Goal: Information Seeking & Learning: Learn about a topic

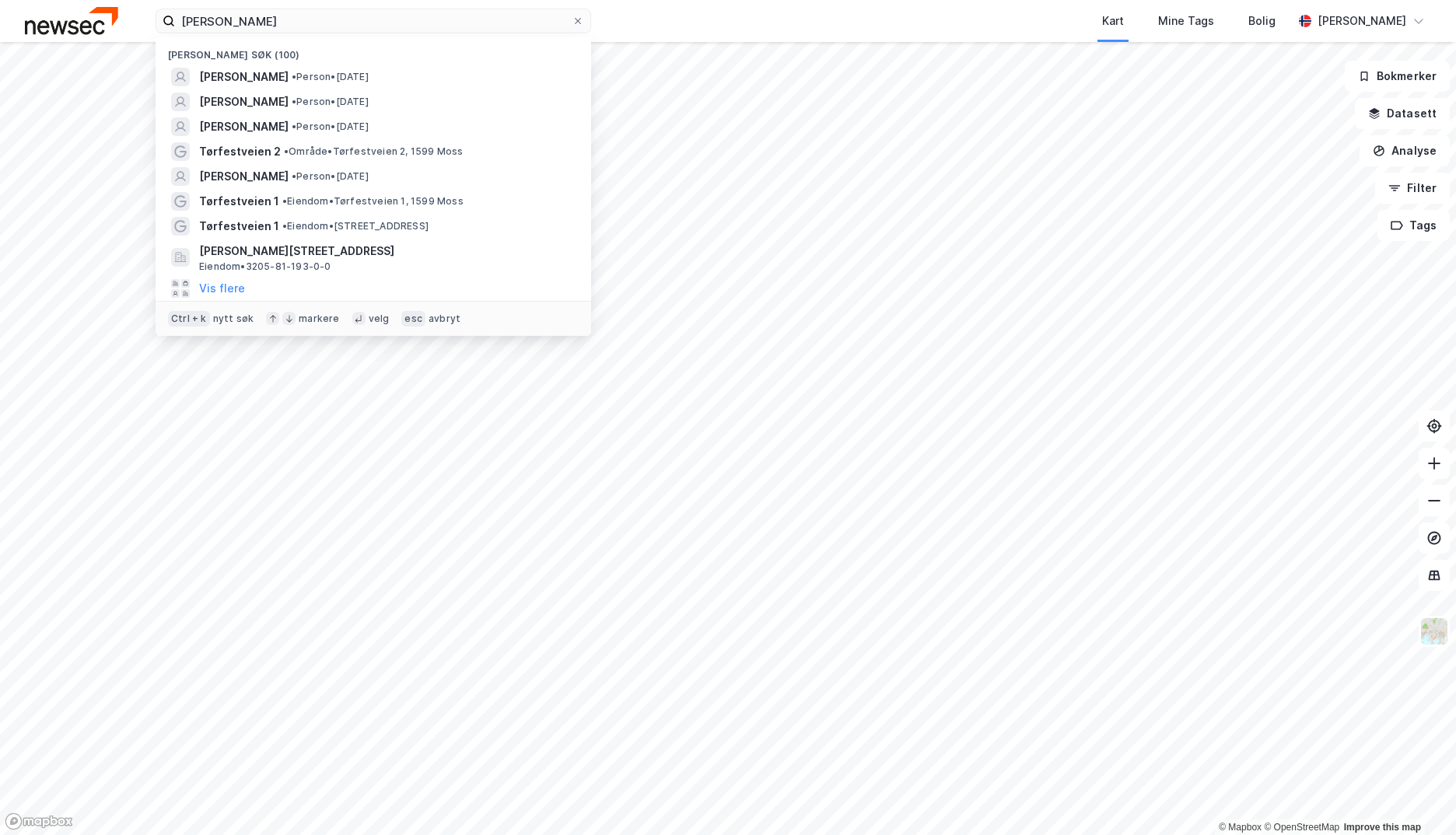
click at [101, 23] on div "[PERSON_NAME] søk (100) [PERSON_NAME] • Person • [DATE] [PERSON_NAME] • Person …" at bounding box center [728, 21] width 1456 height 42
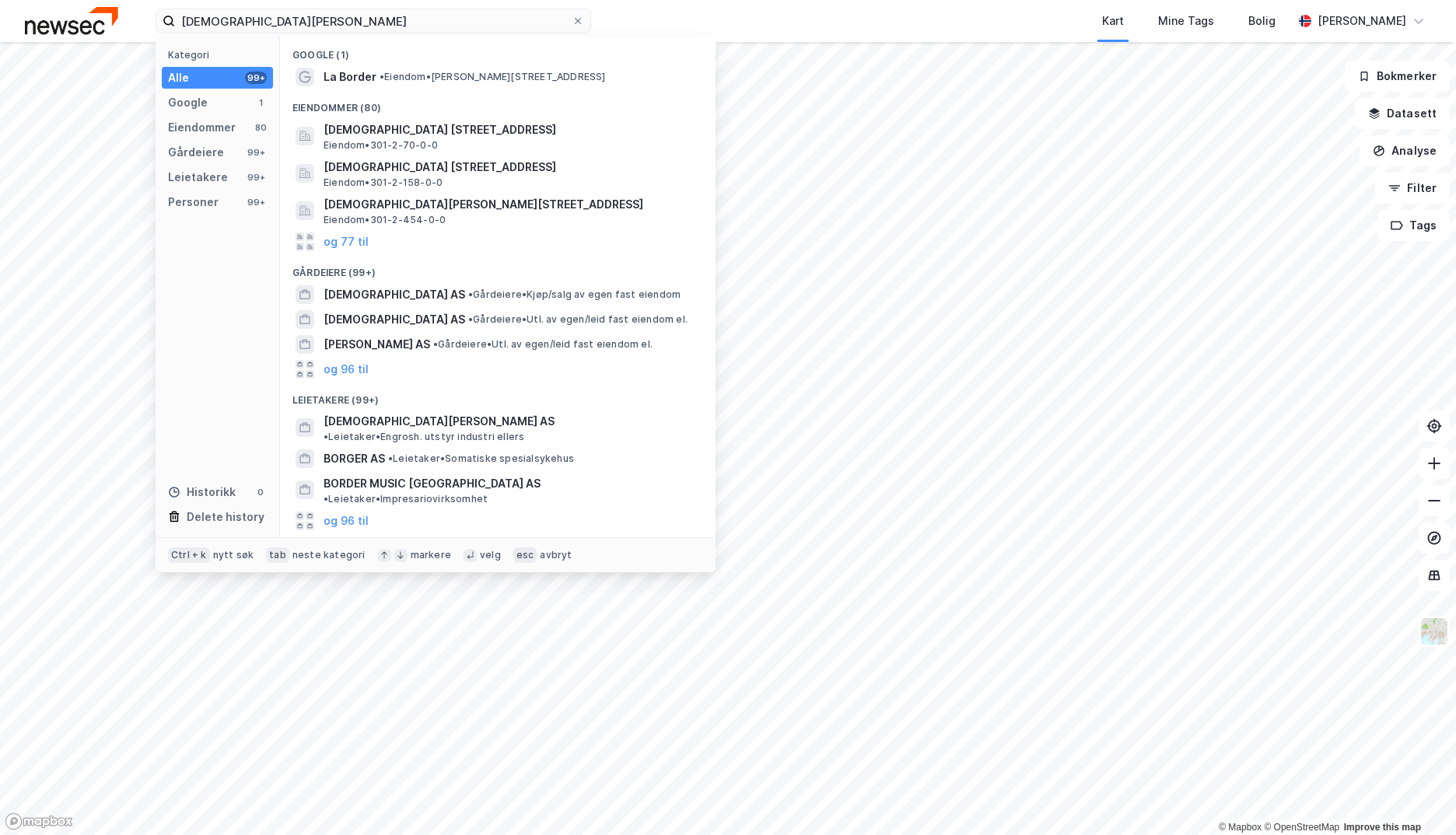
type input "[DEMOGRAPHIC_DATA][PERSON_NAME]"
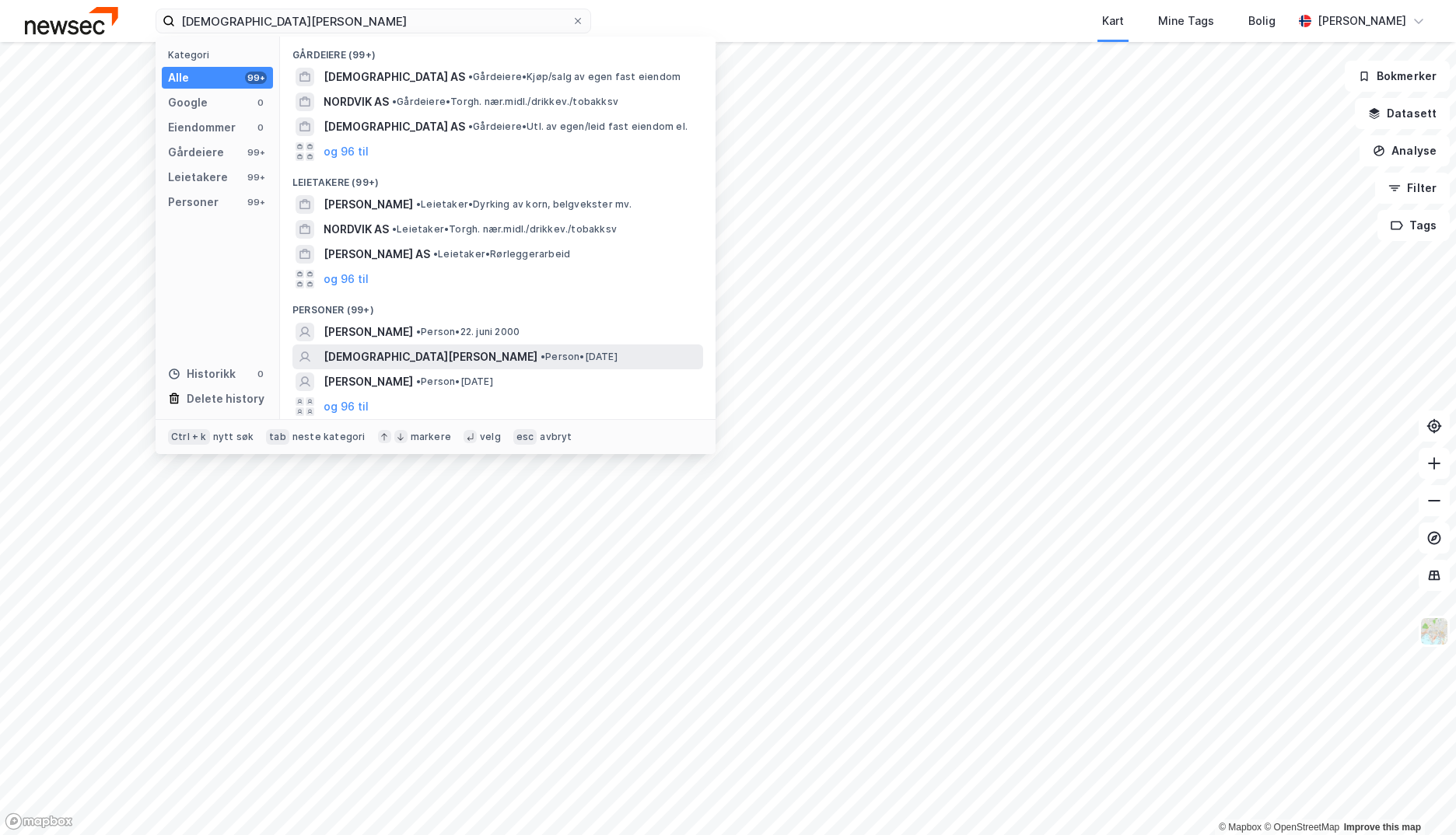
click at [371, 359] on span "[DEMOGRAPHIC_DATA][PERSON_NAME]" at bounding box center [430, 356] width 214 height 18
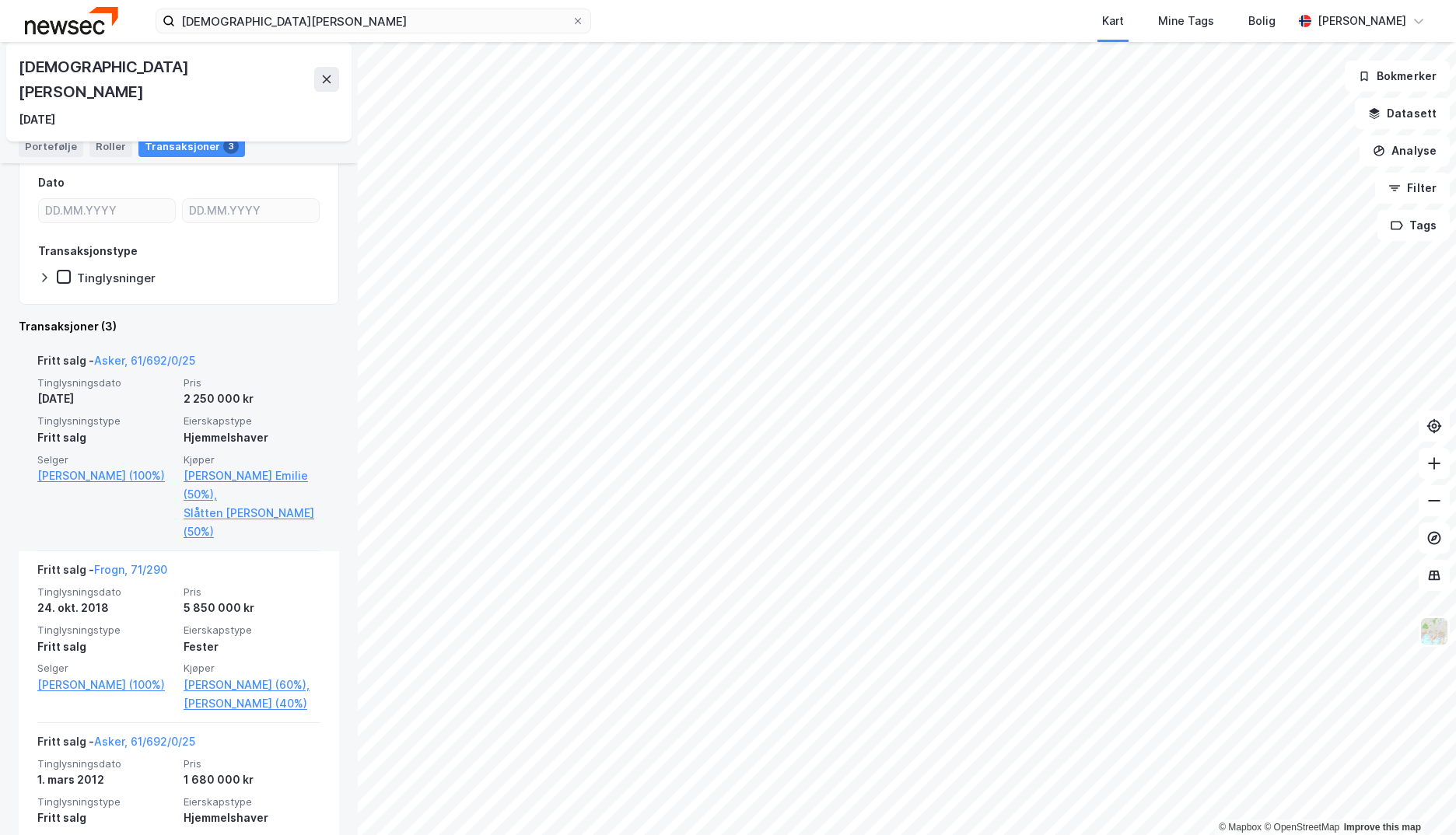
scroll to position [233, 0]
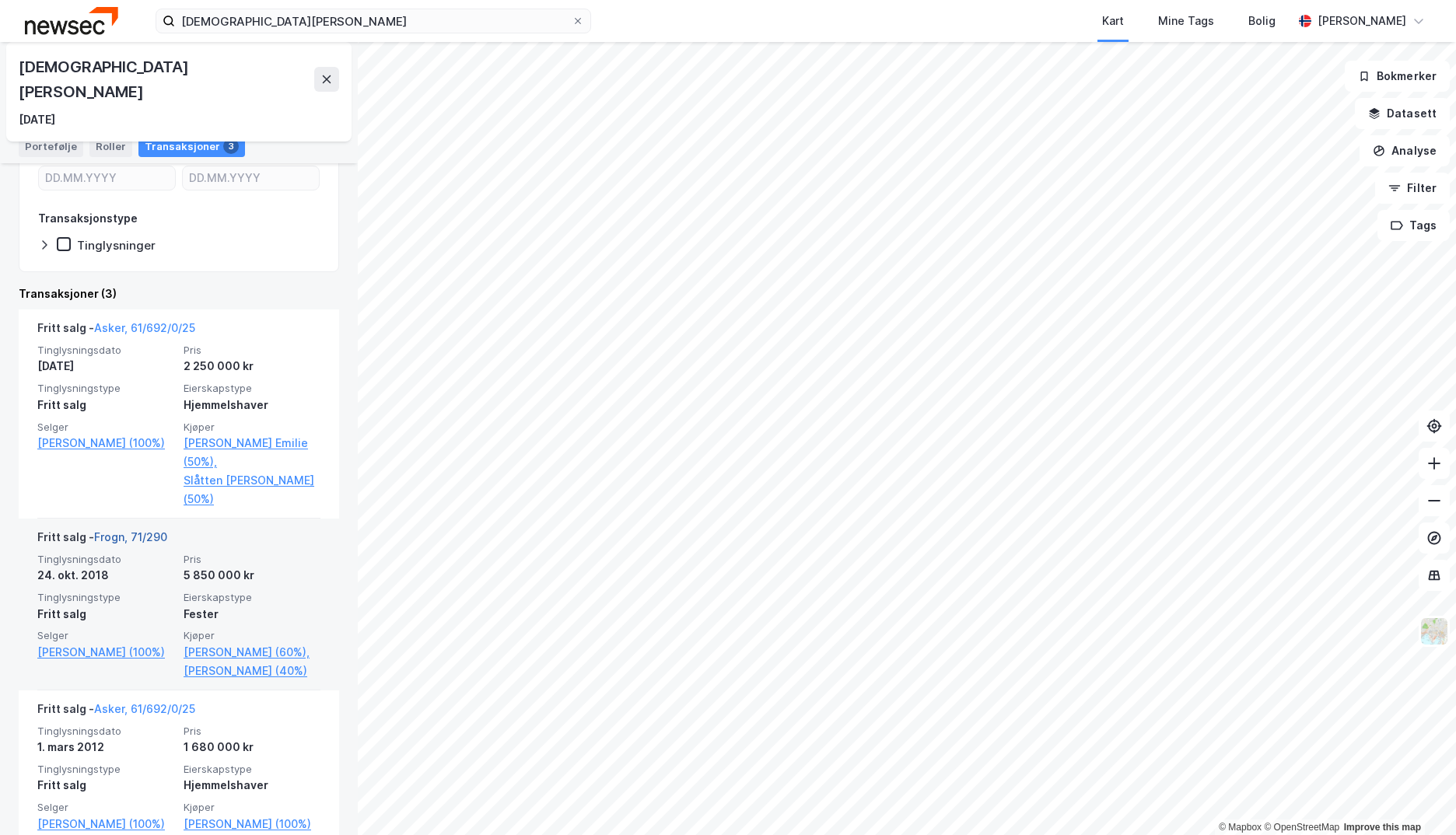
click at [144, 530] on link "Frogn, 71/290" at bounding box center [131, 536] width 73 height 13
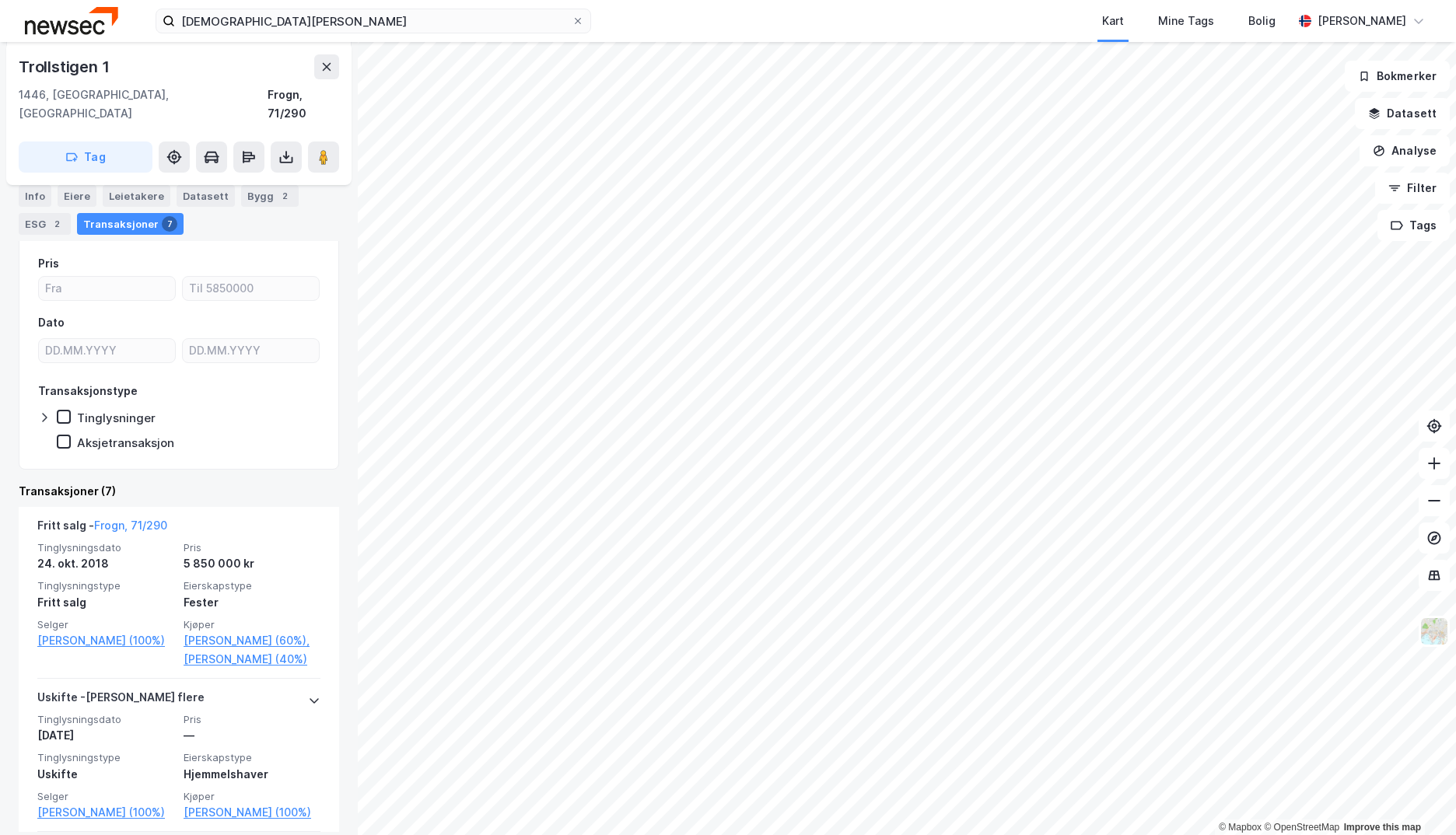
scroll to position [252, 0]
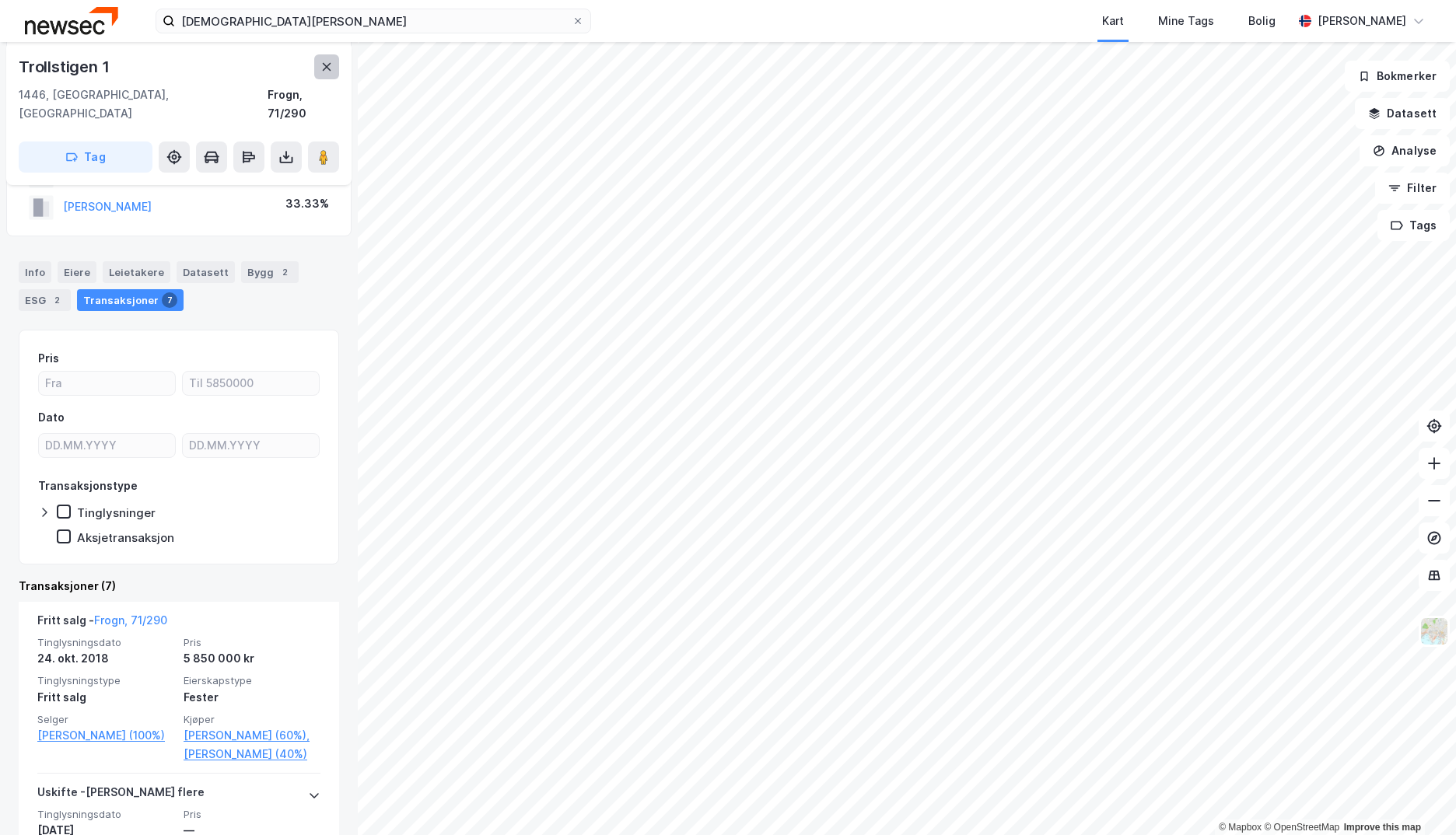
click at [322, 66] on icon at bounding box center [327, 66] width 12 height 12
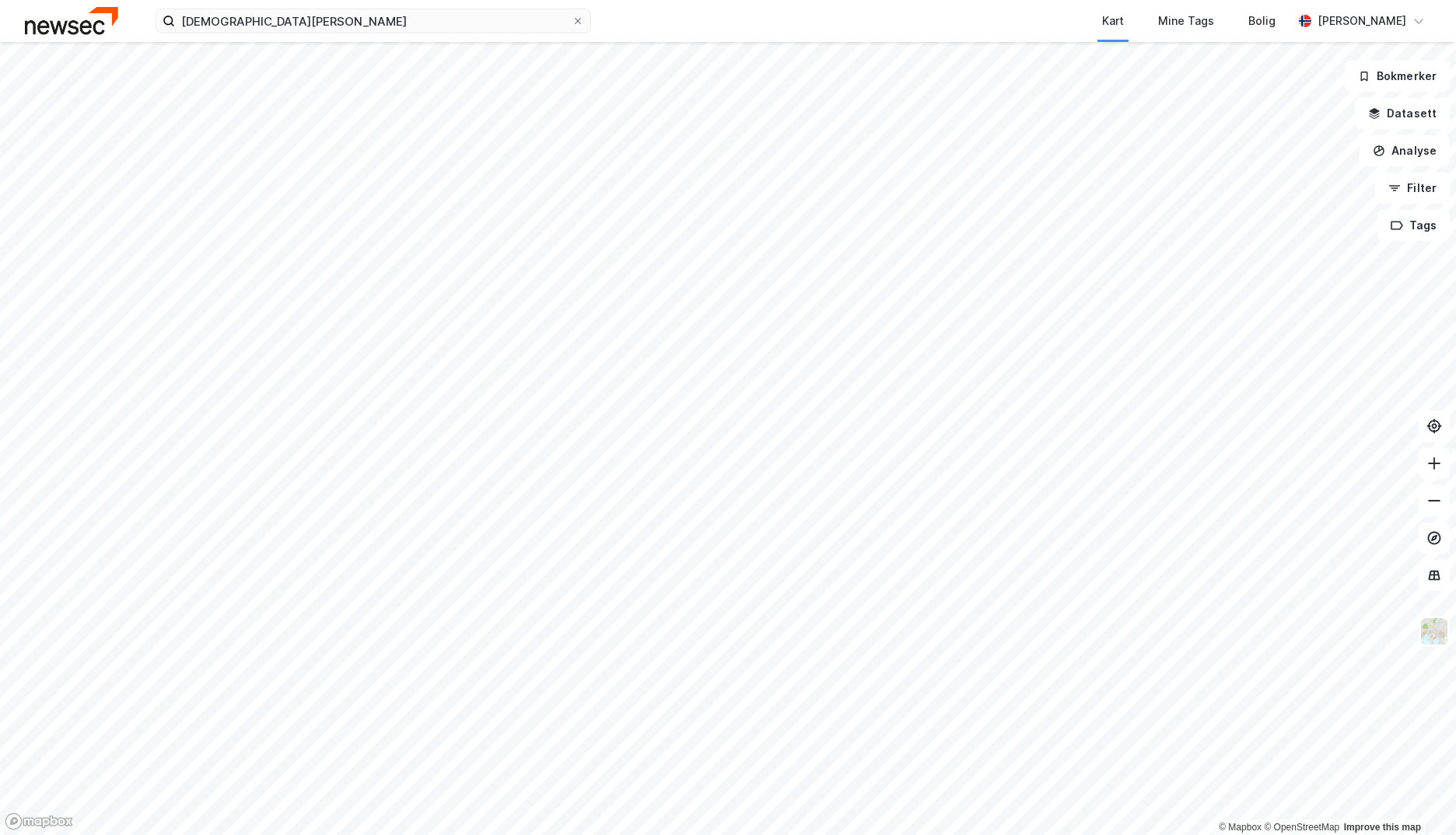
click at [319, 33] on div "[DEMOGRAPHIC_DATA][PERSON_NAME] Kart Mine Tags Bolig [PERSON_NAME]" at bounding box center [728, 21] width 1456 height 42
click at [317, 23] on input "[DEMOGRAPHIC_DATA][PERSON_NAME]" at bounding box center [373, 21] width 397 height 24
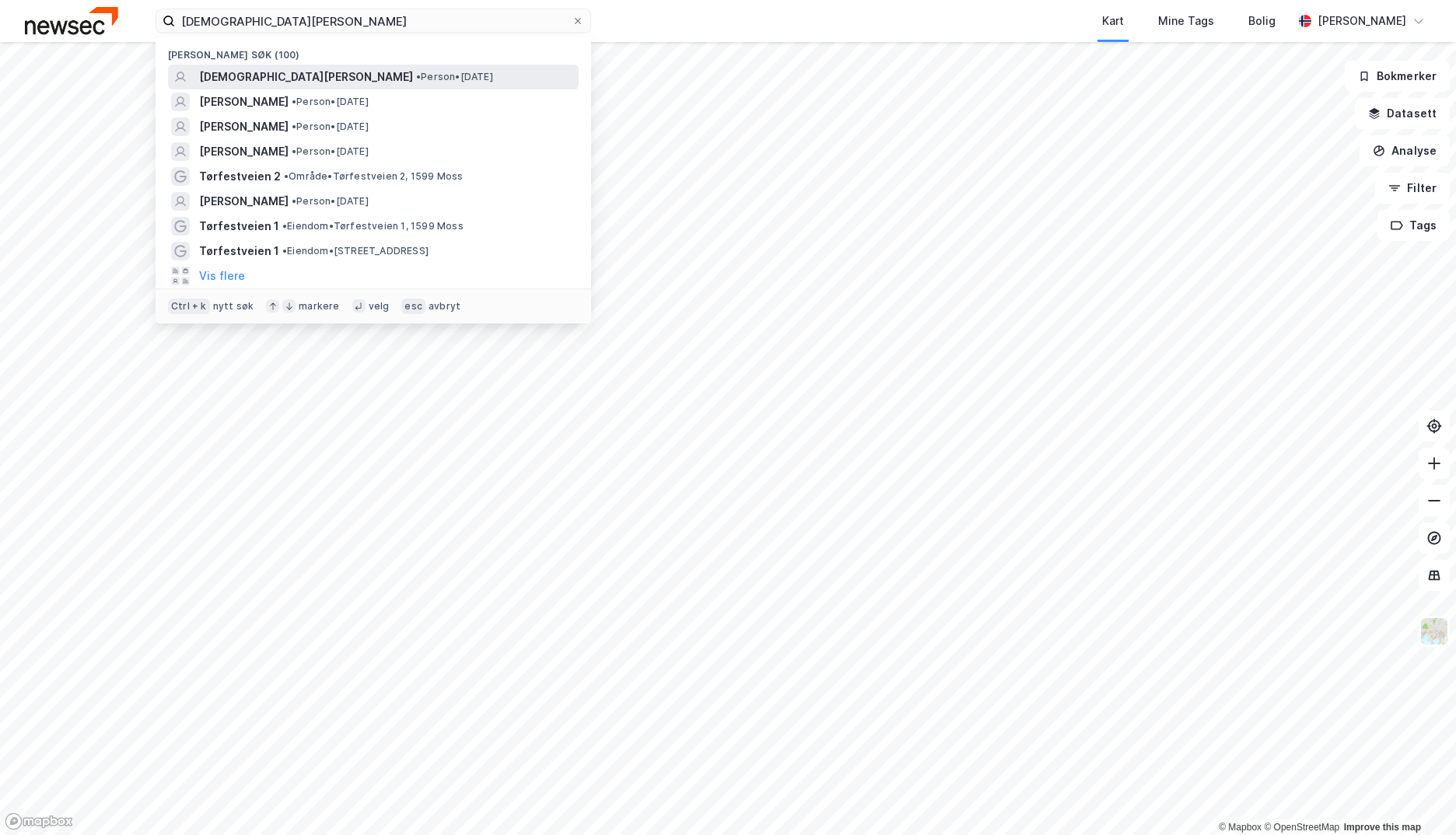
click at [416, 79] on span "•" at bounding box center [418, 76] width 4 height 11
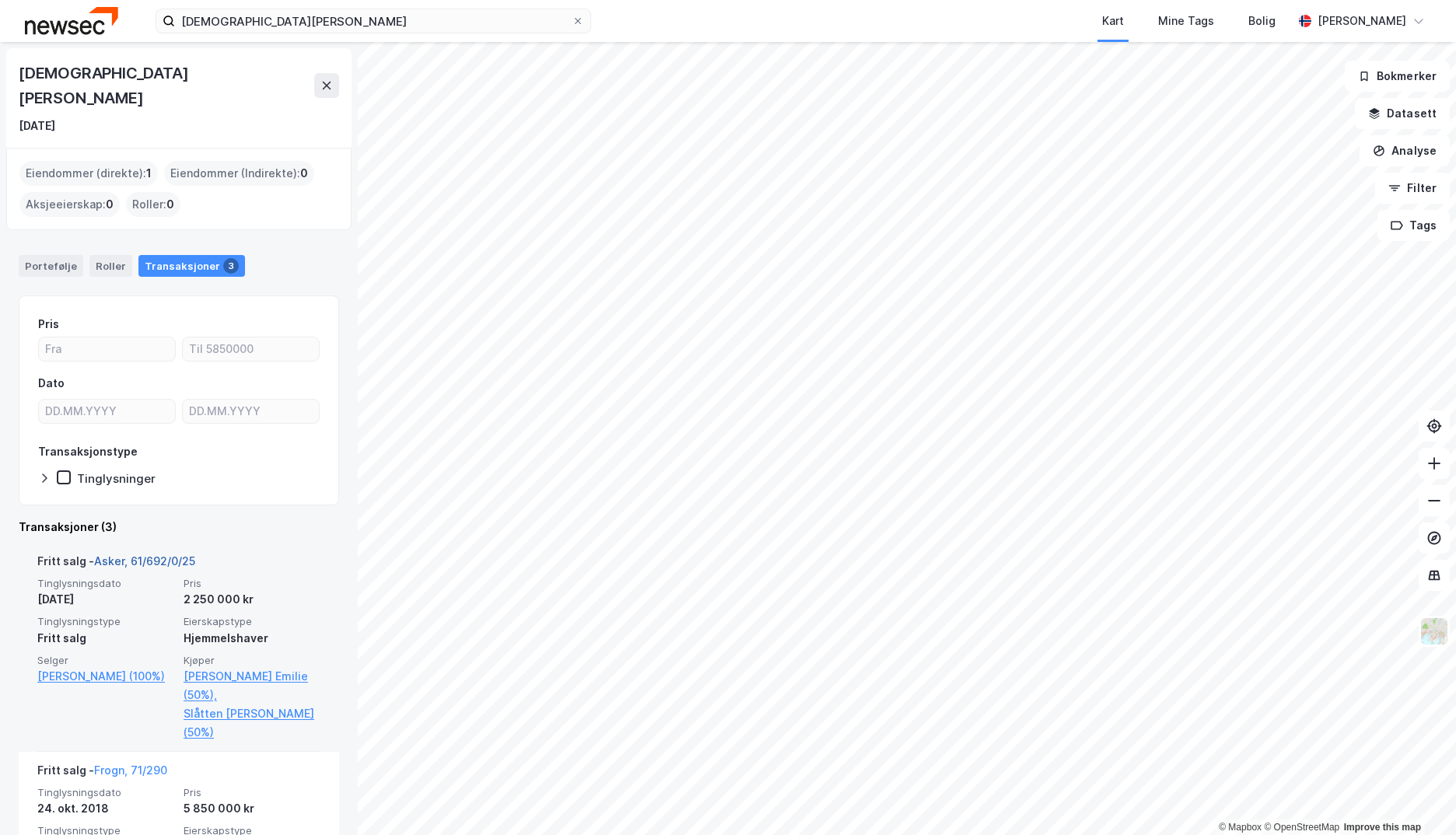
click at [169, 554] on link "Asker, 61/692/0/25" at bounding box center [145, 560] width 101 height 13
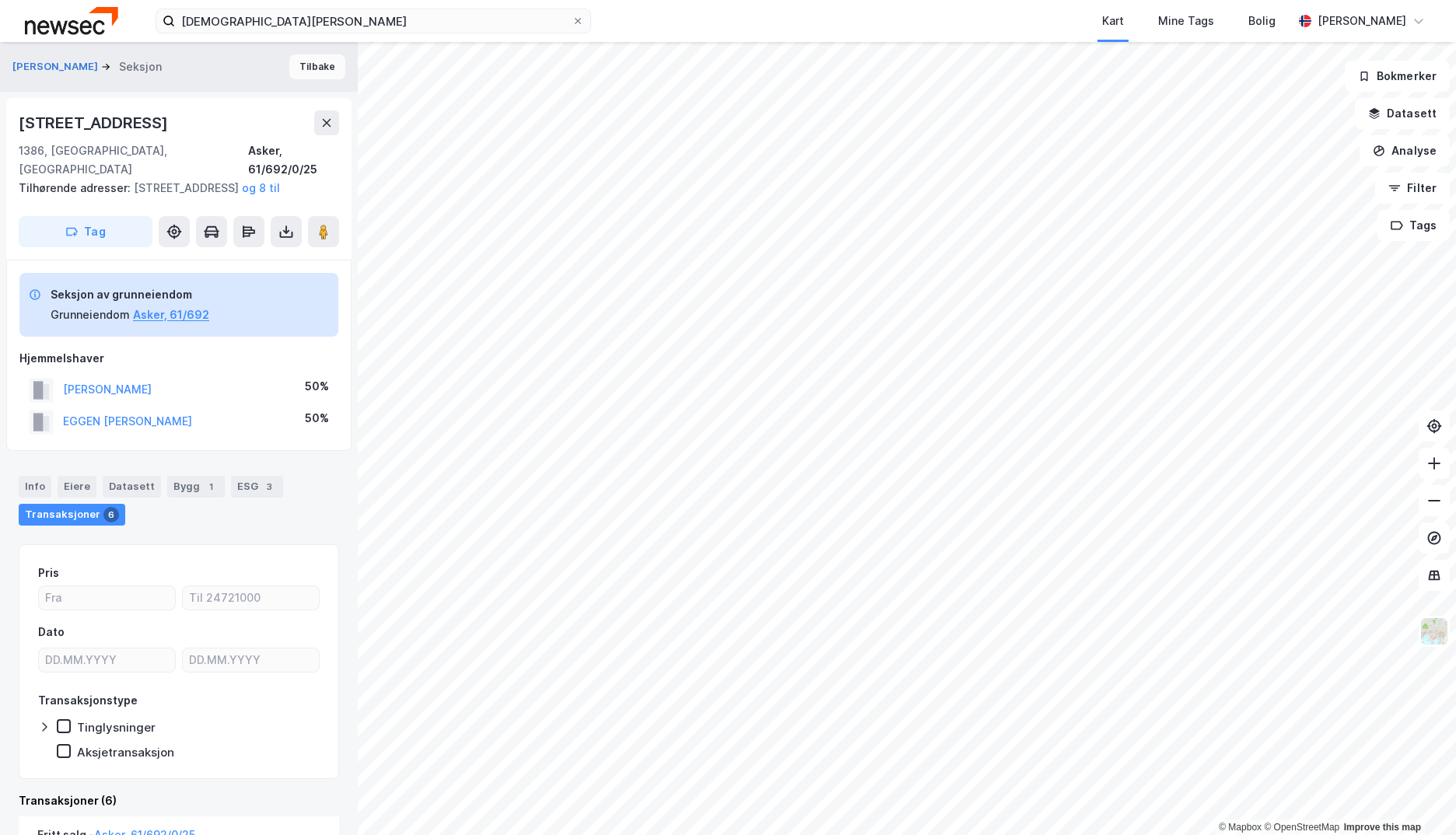
click at [299, 74] on button "Tilbake" at bounding box center [317, 66] width 56 height 24
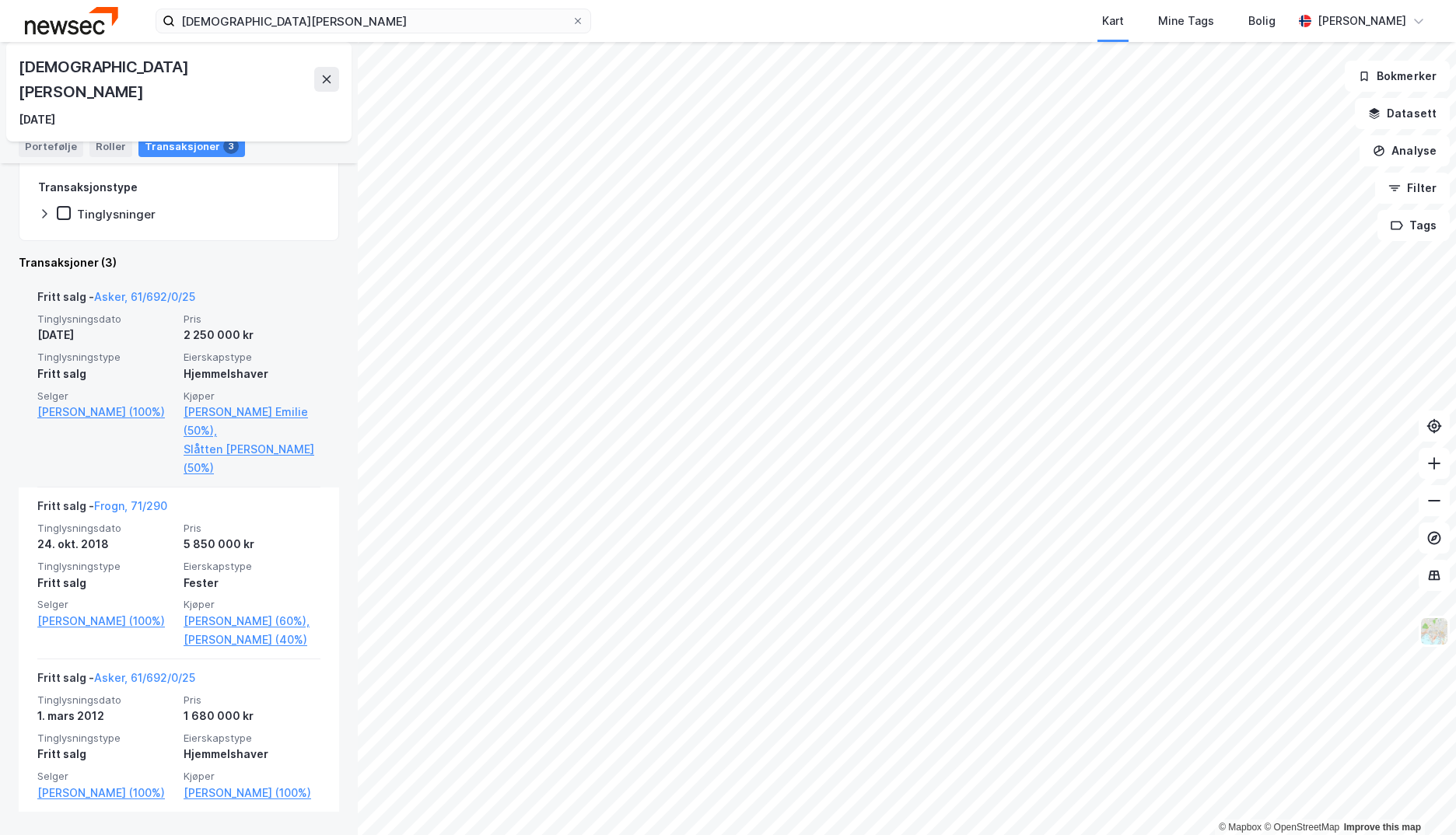
scroll to position [272, 0]
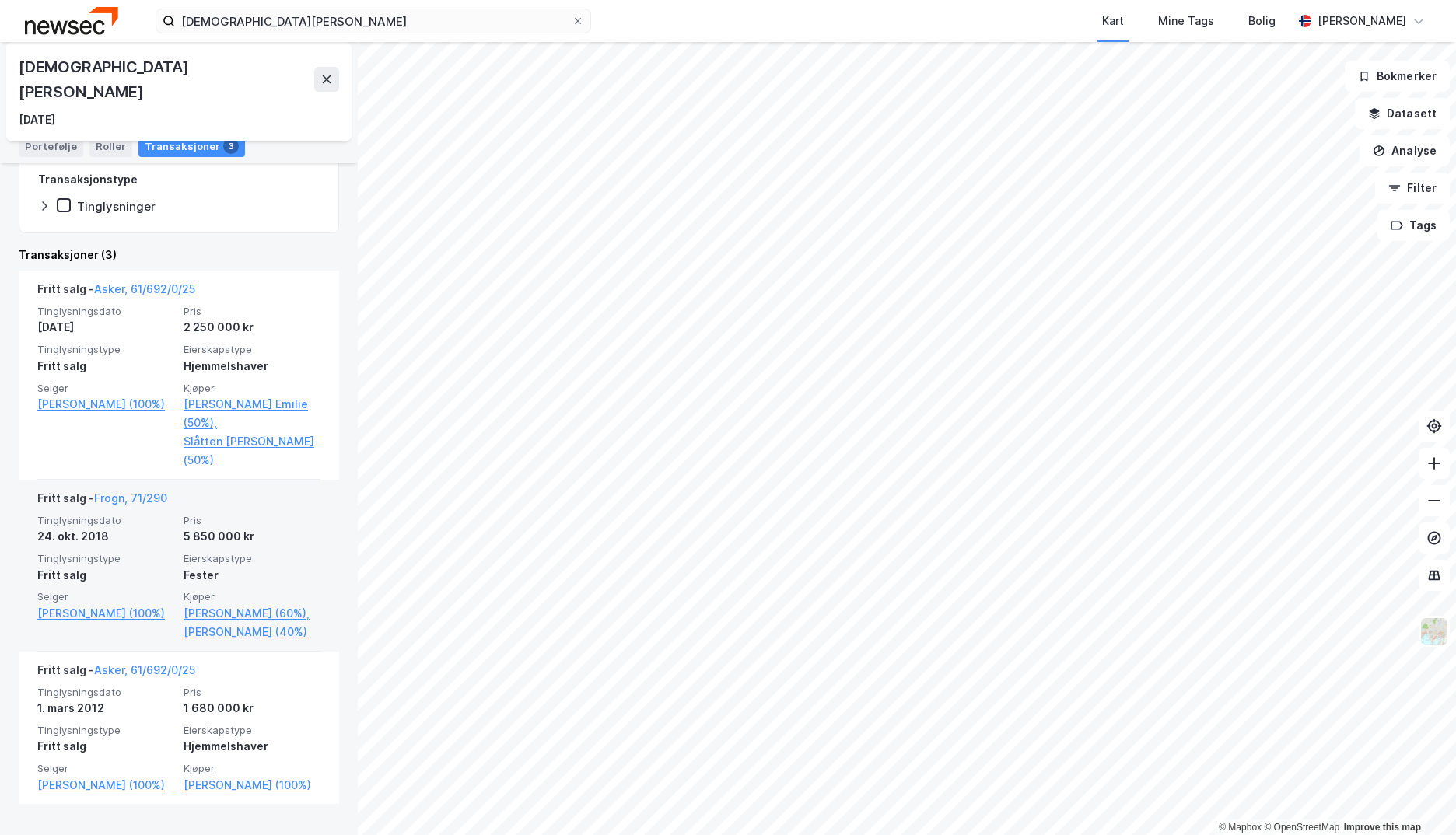
click at [268, 526] on div "Tinglysningsdato [DATE] Pris 5 850 000 kr Tinglysningstype Fritt salg Eierskaps…" at bounding box center [179, 577] width 283 height 128
click at [131, 491] on link "Frogn, 71/290" at bounding box center [131, 497] width 73 height 13
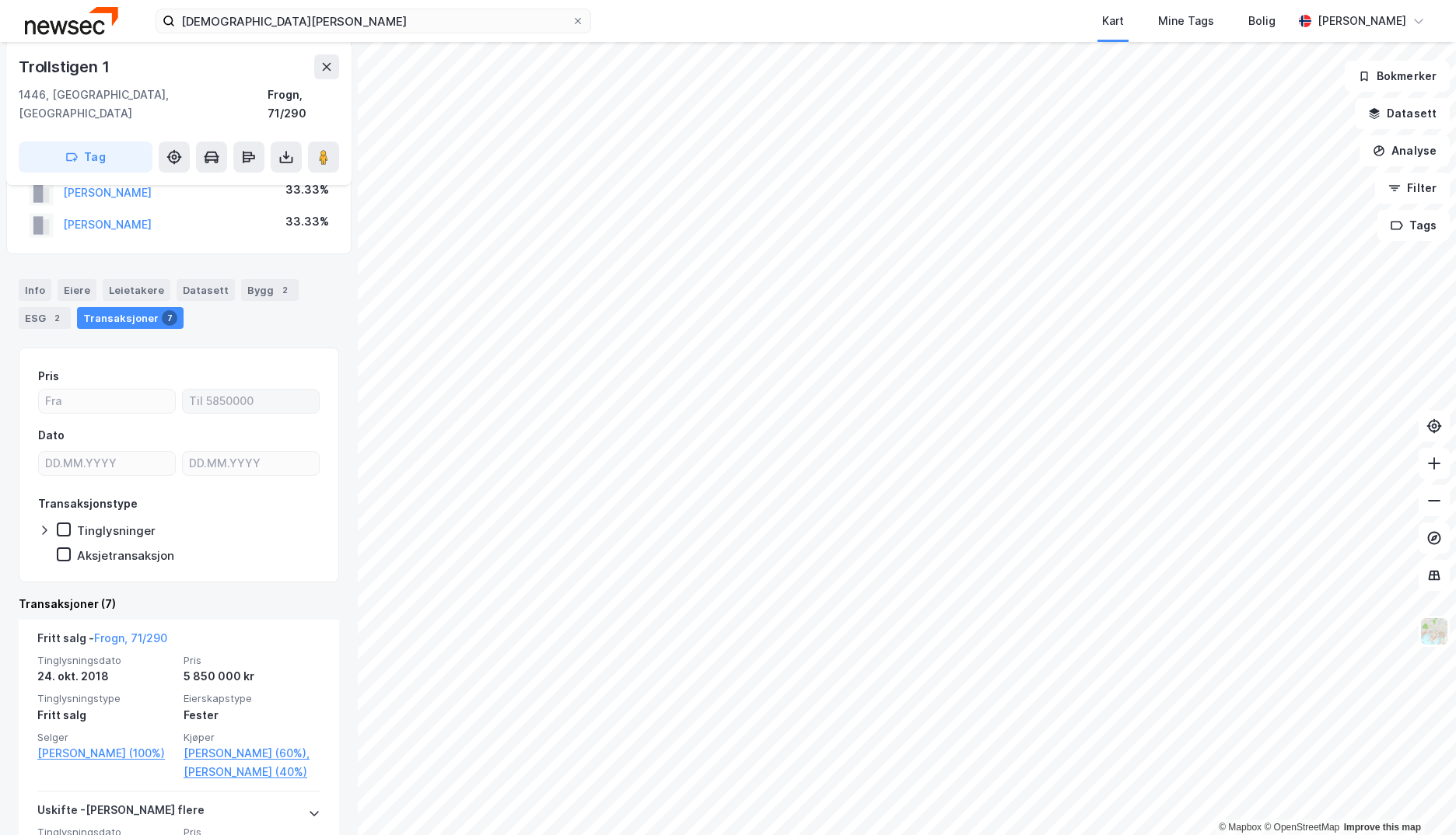
scroll to position [252, 0]
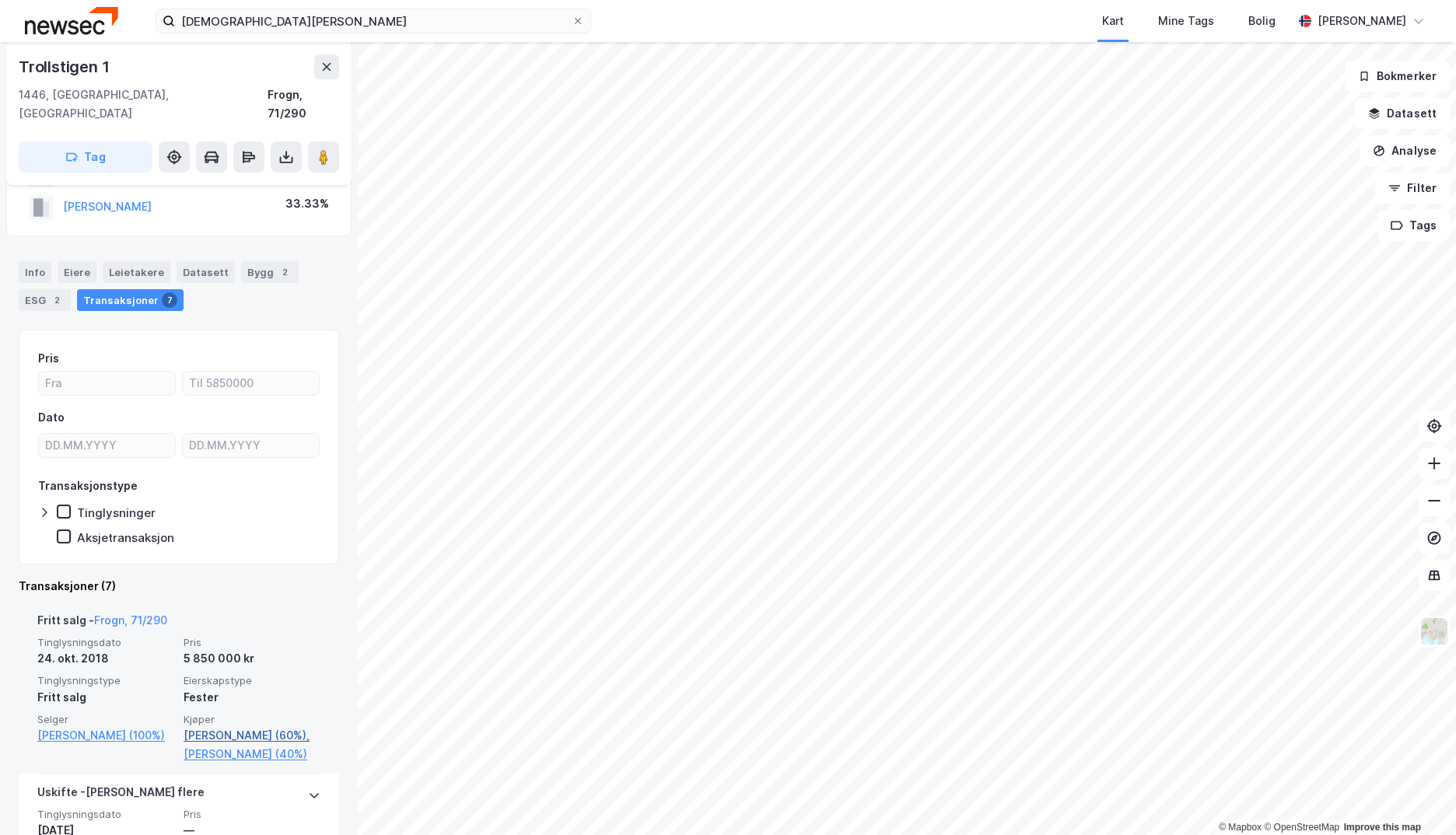
click at [215, 726] on link "[PERSON_NAME] (60%)," at bounding box center [252, 735] width 137 height 18
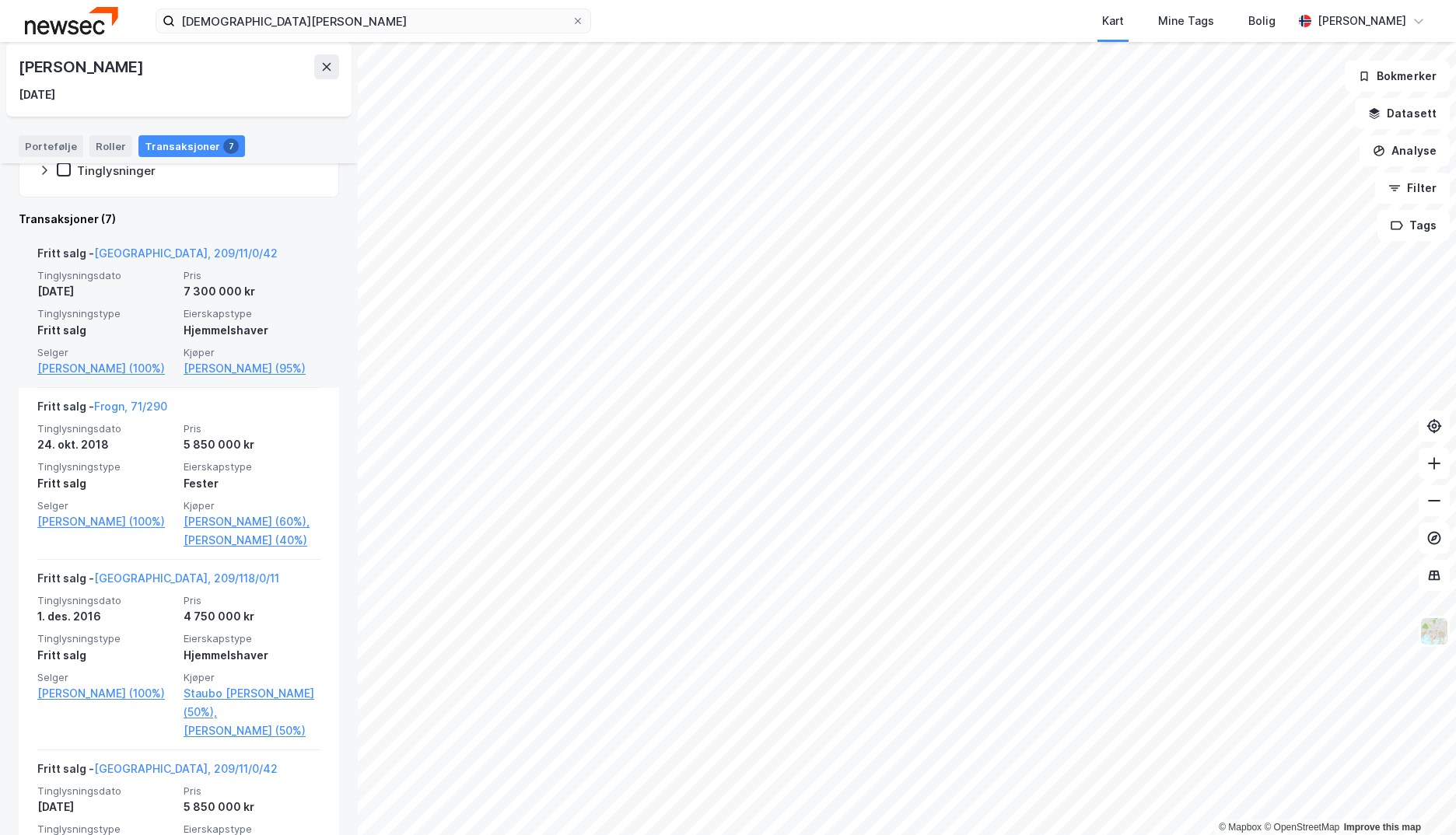
scroll to position [311, 0]
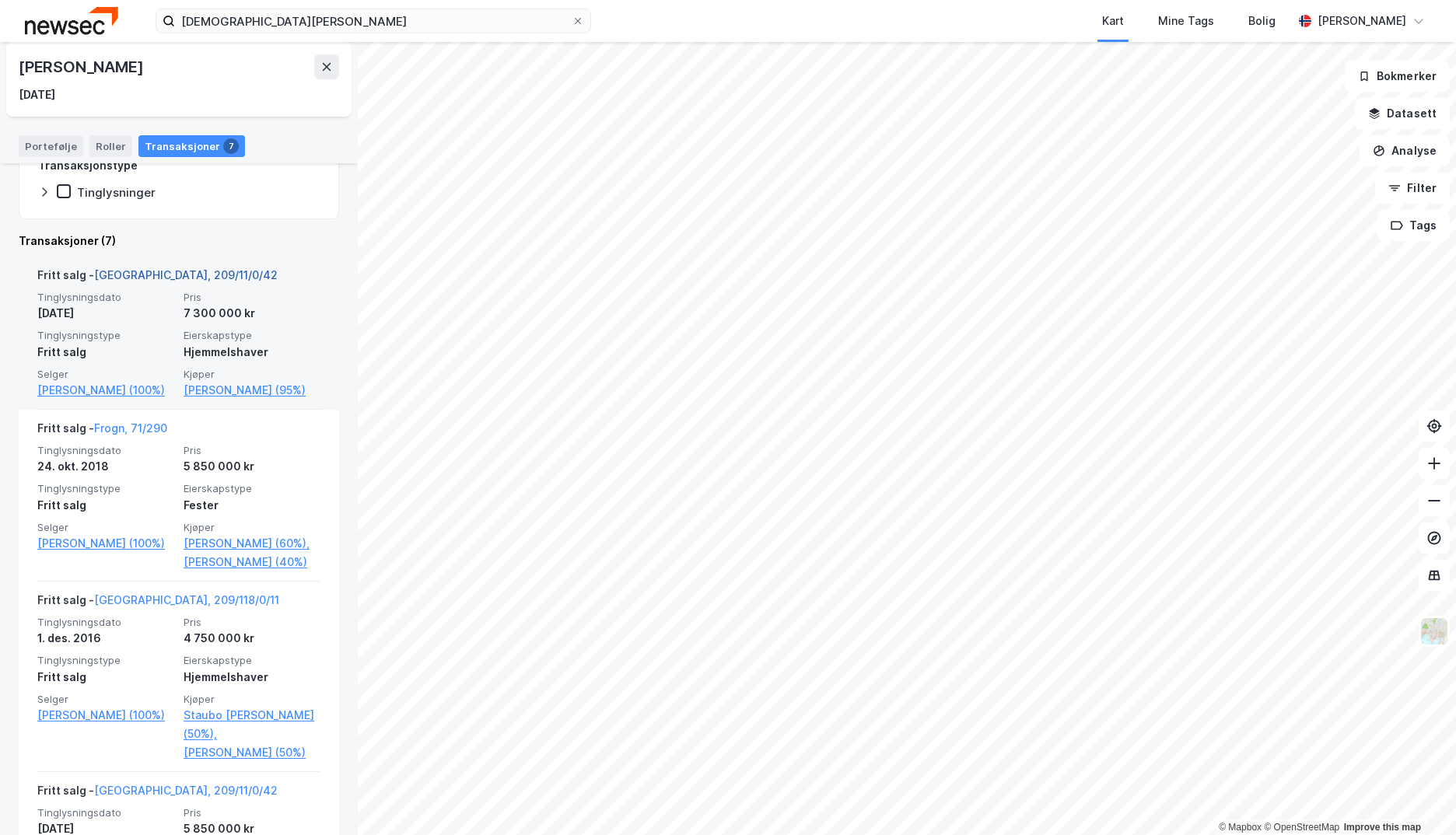
click at [131, 273] on link "[GEOGRAPHIC_DATA], 209/11/0/42" at bounding box center [186, 274] width 184 height 13
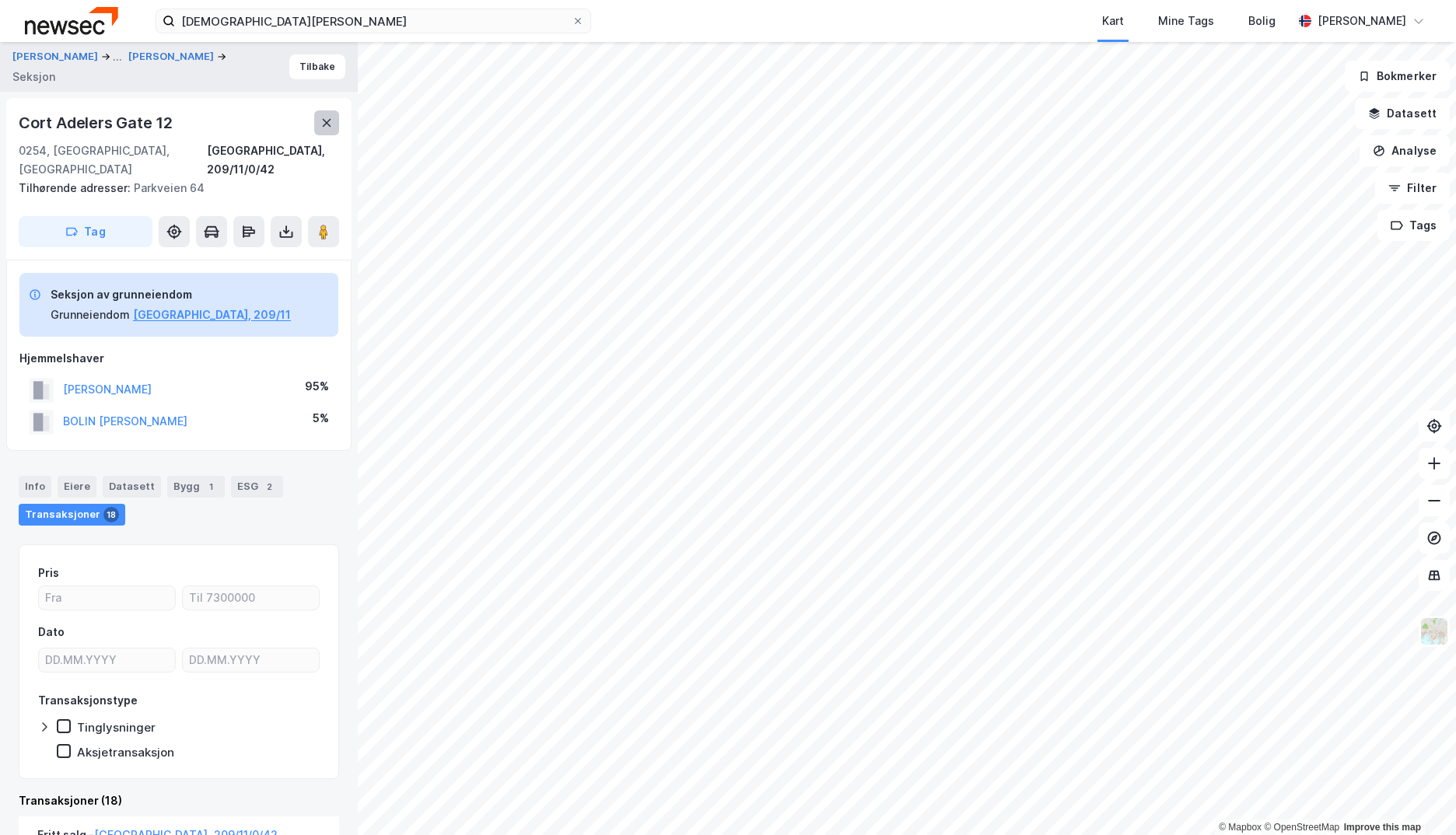
click at [323, 126] on icon at bounding box center [327, 122] width 9 height 8
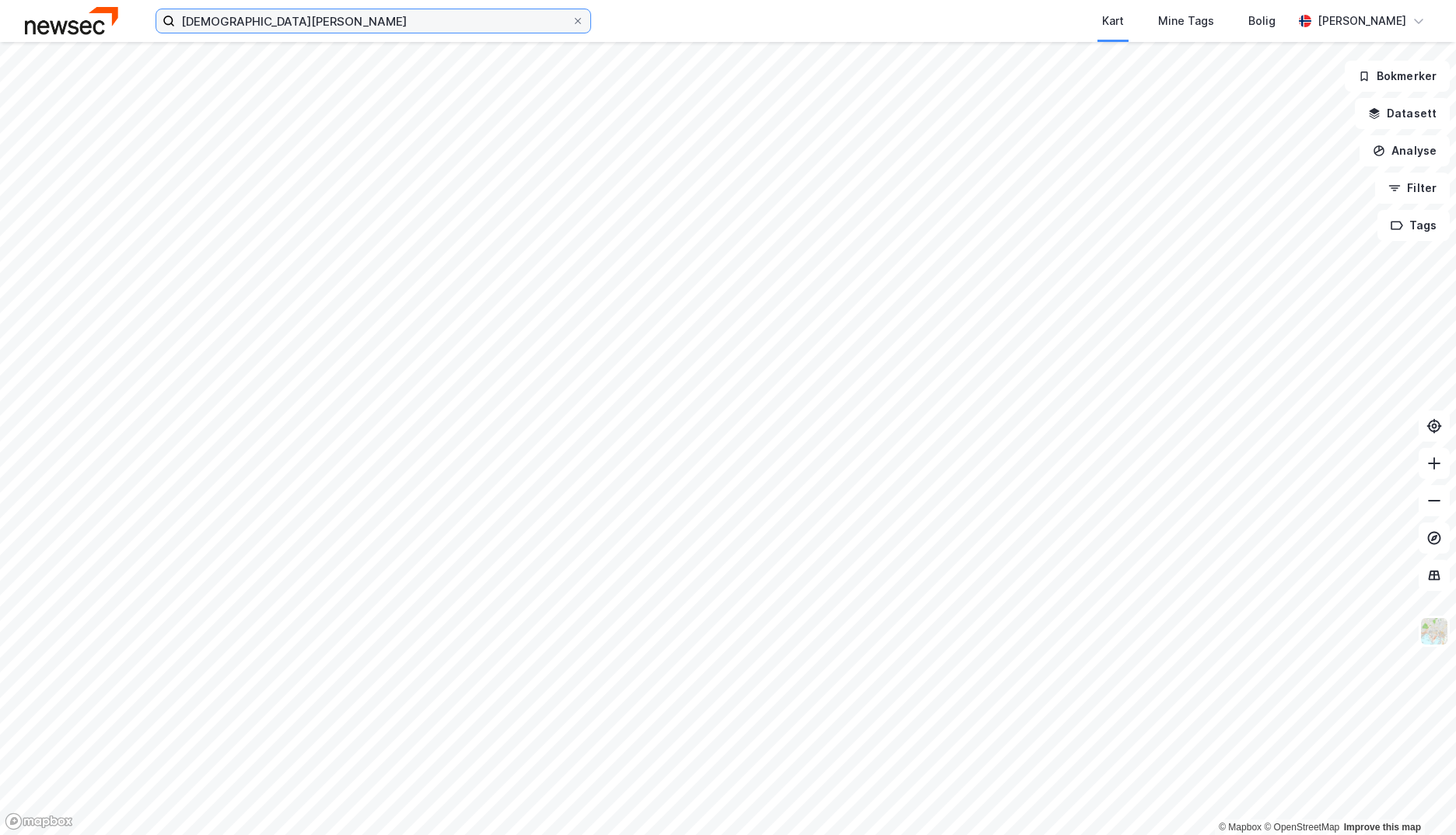
click at [311, 31] on input "[DEMOGRAPHIC_DATA][PERSON_NAME]" at bounding box center [373, 21] width 397 height 24
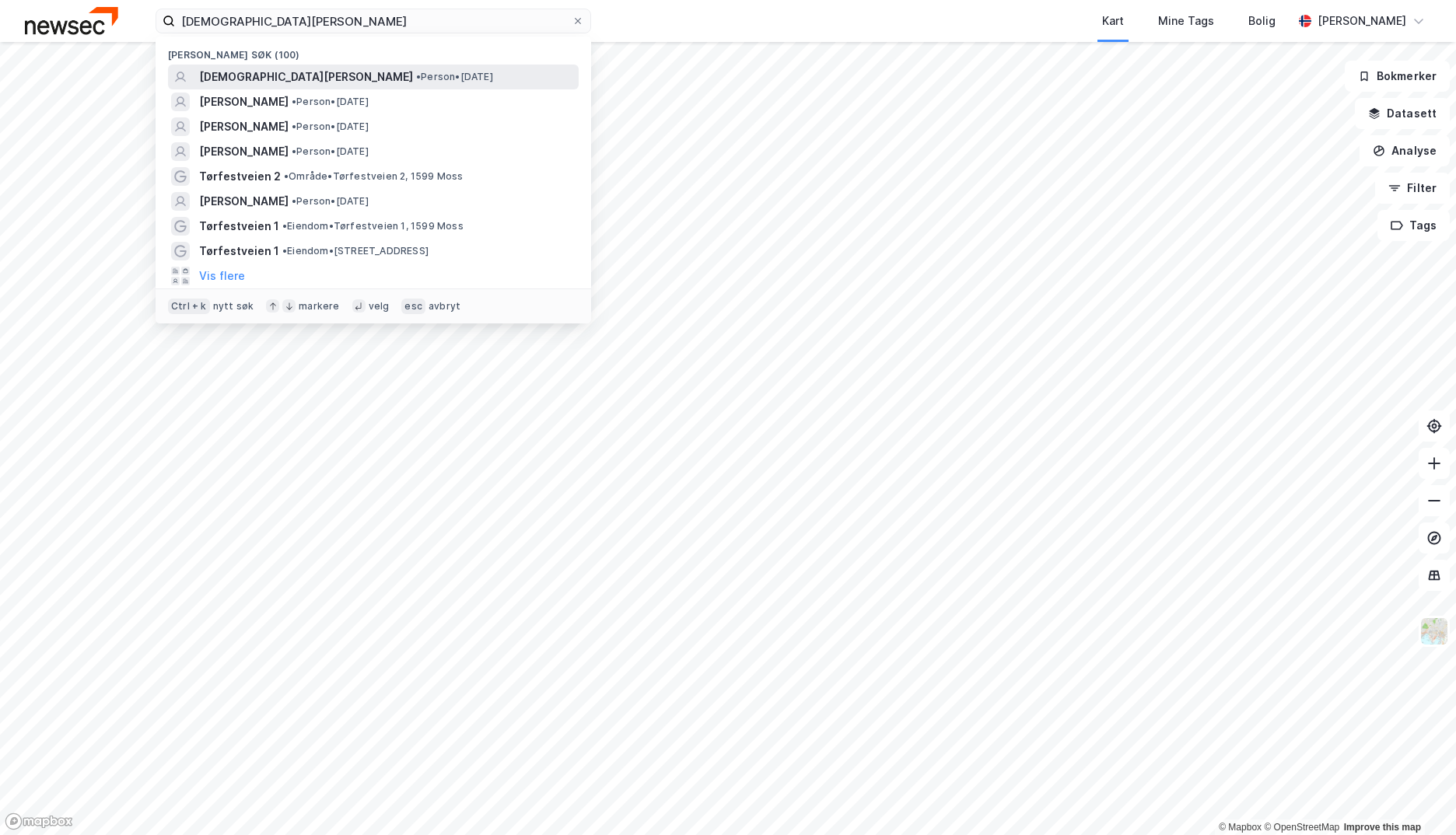
click at [290, 74] on span "[DEMOGRAPHIC_DATA][PERSON_NAME]" at bounding box center [306, 76] width 214 height 18
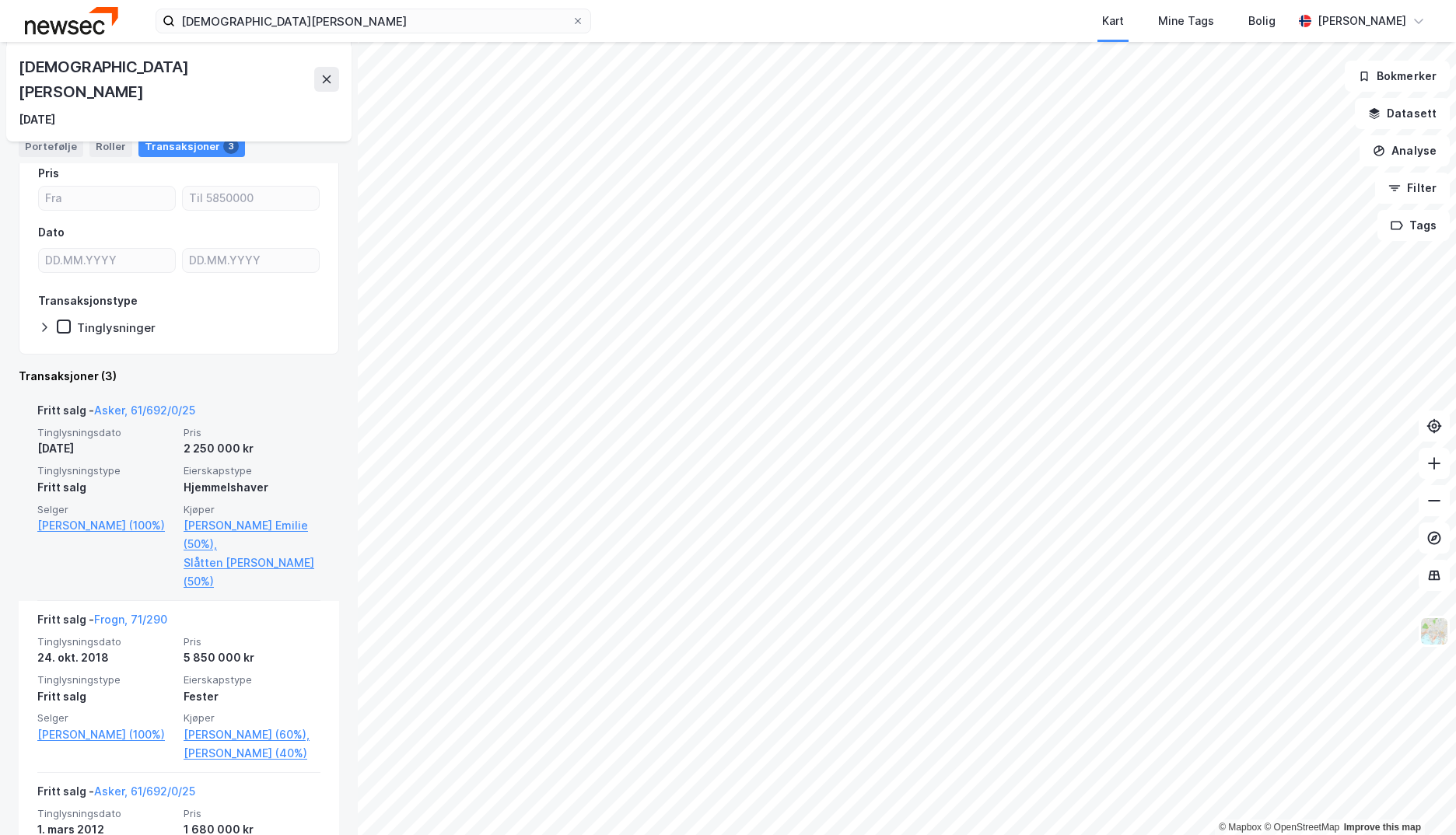
scroll to position [233, 0]
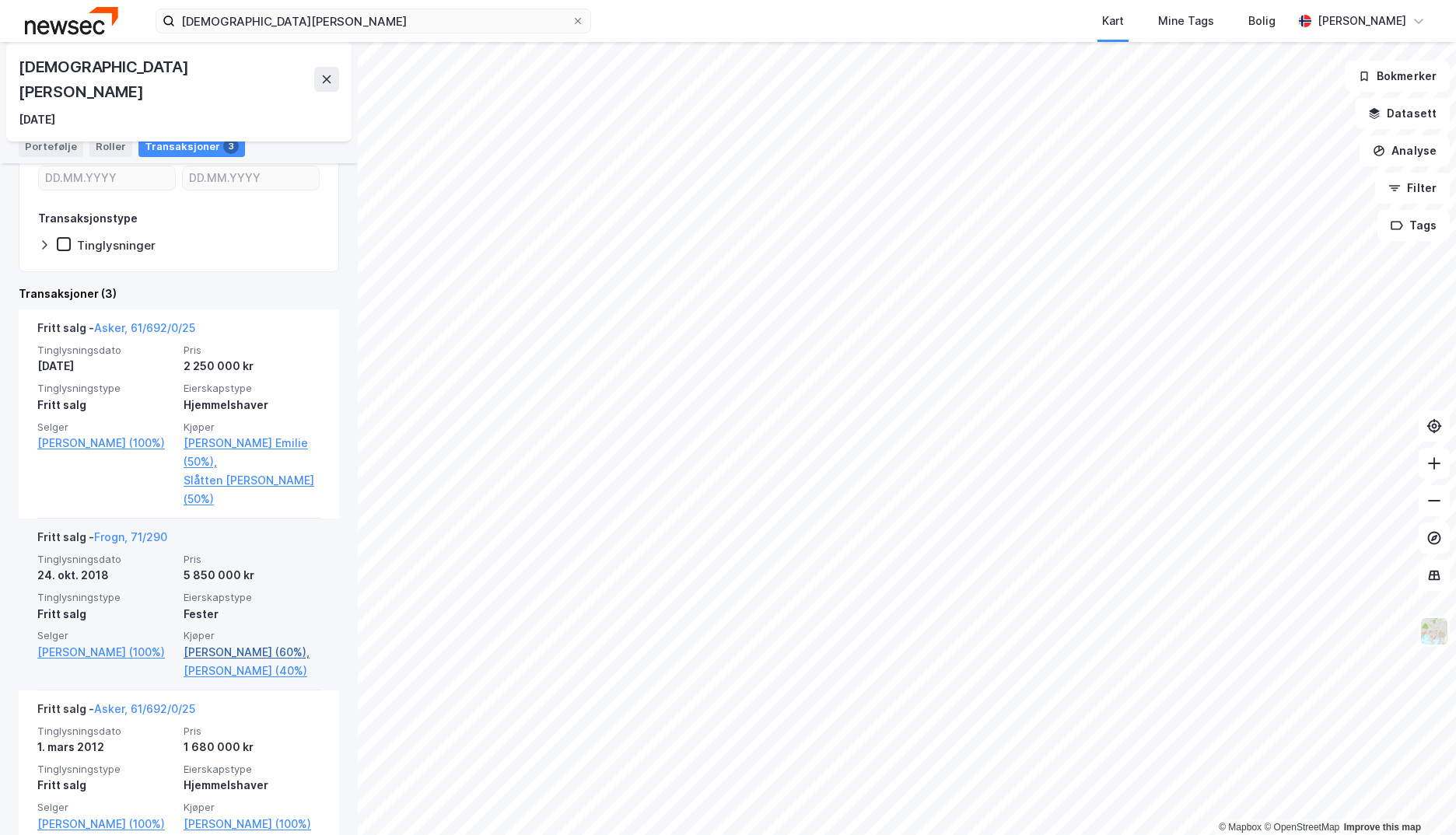
click at [252, 643] on link "[PERSON_NAME] (60%)," at bounding box center [252, 652] width 137 height 18
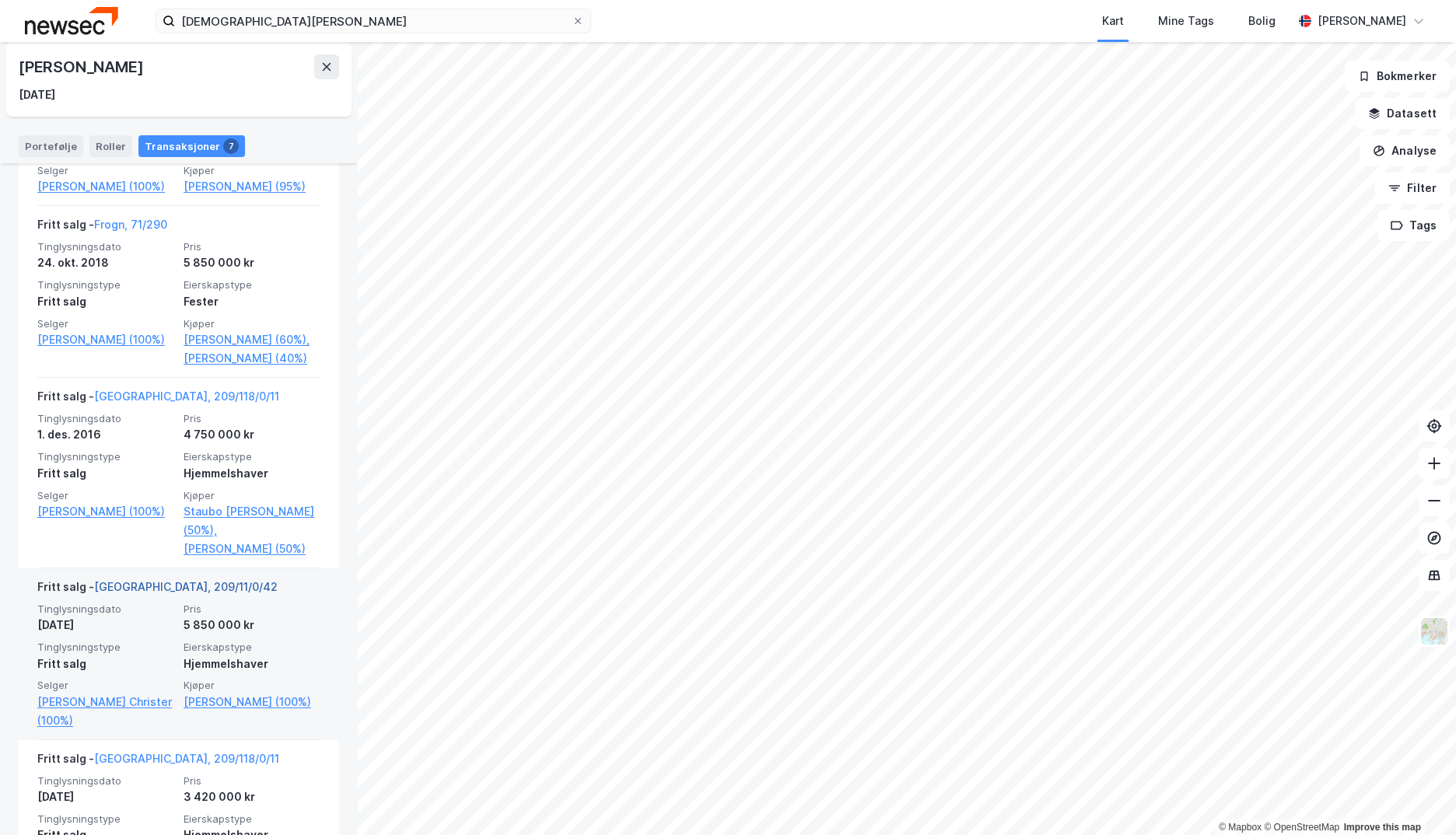
scroll to position [465, 0]
